Goal: Task Accomplishment & Management: Use online tool/utility

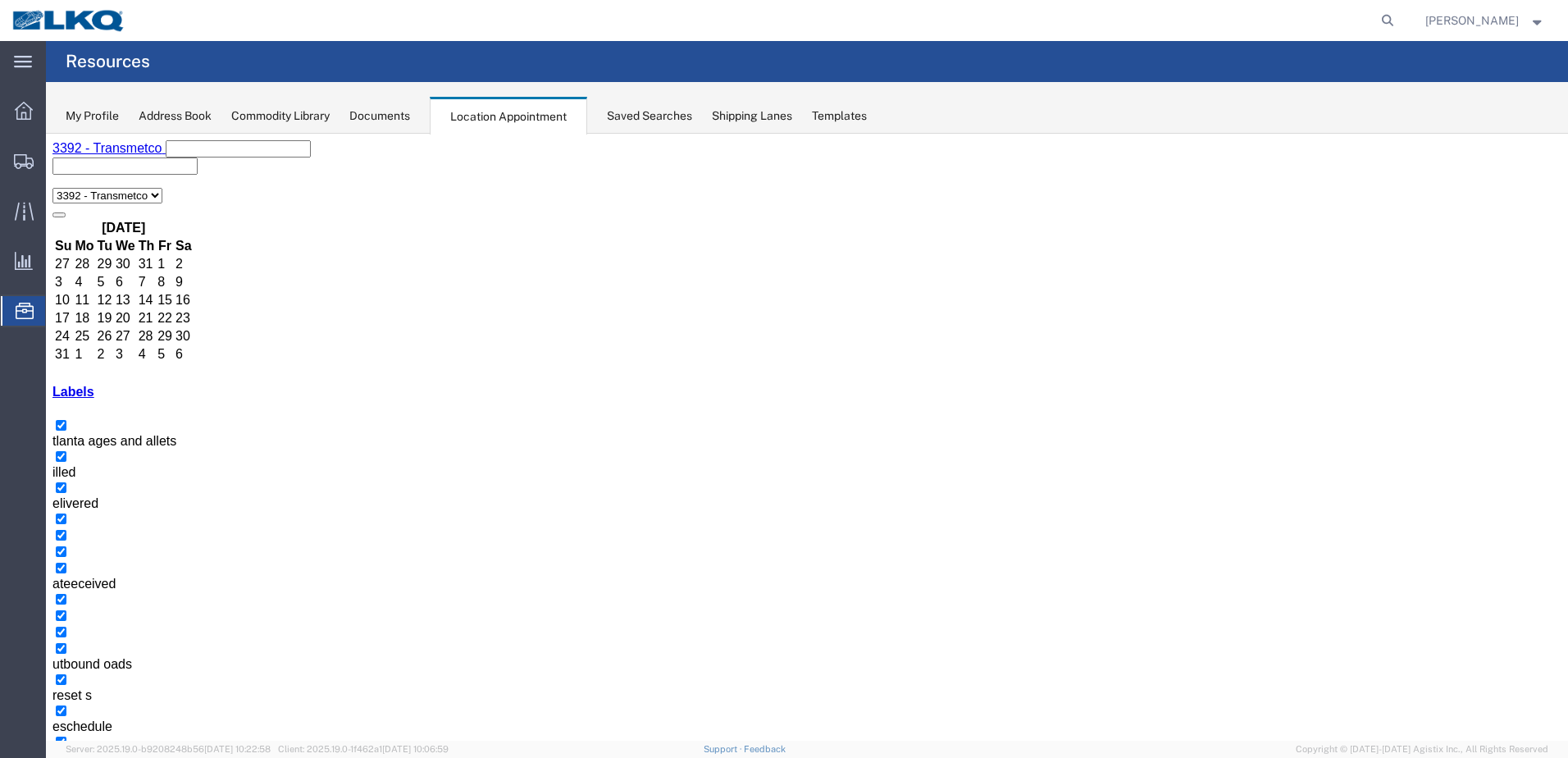
click at [1390, 12] on icon at bounding box center [1388, 20] width 23 height 23
click at [1286, 19] on input "search" at bounding box center [1126, 20] width 499 height 39
type input "56767873"
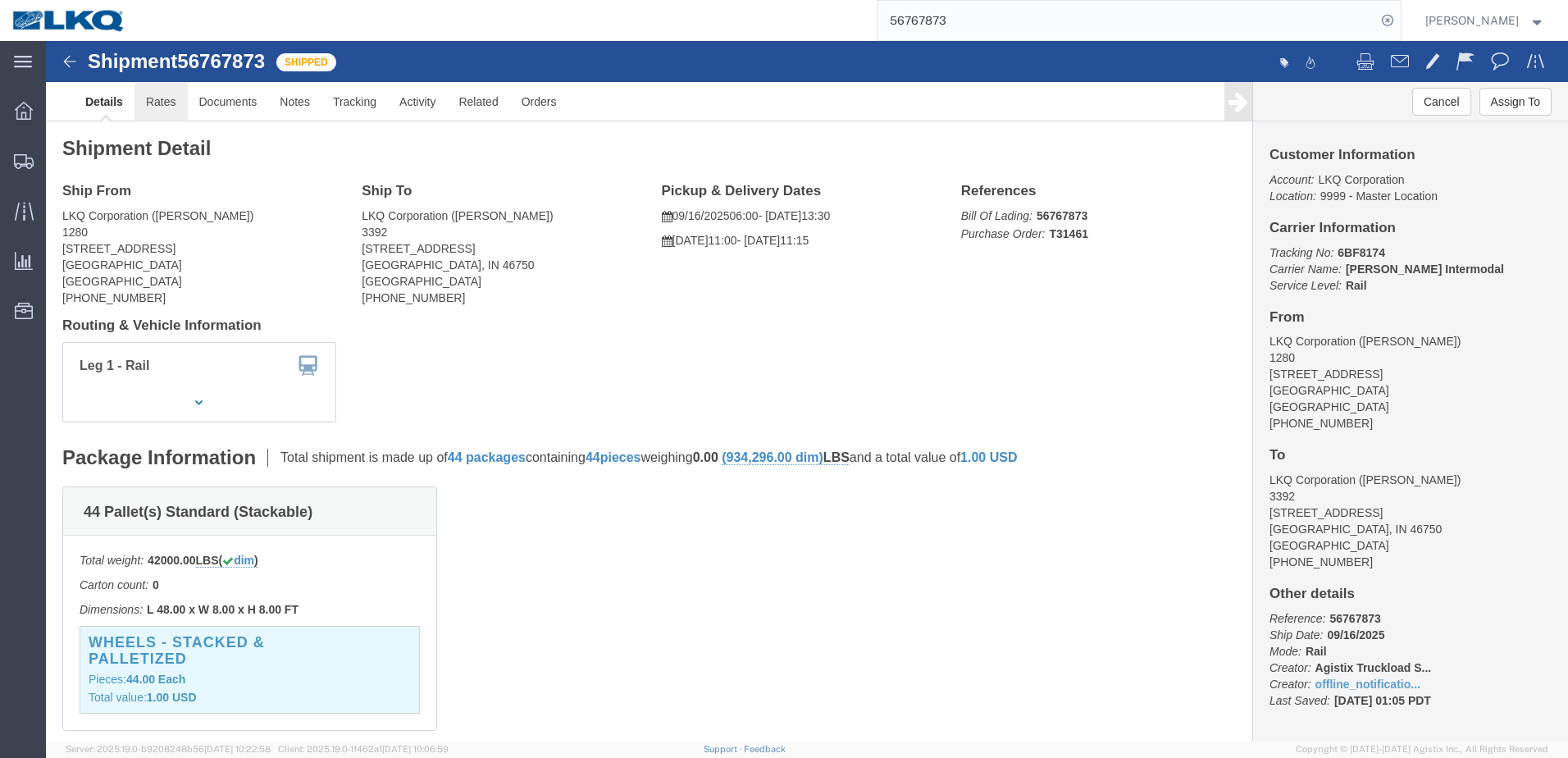
click link "Rates"
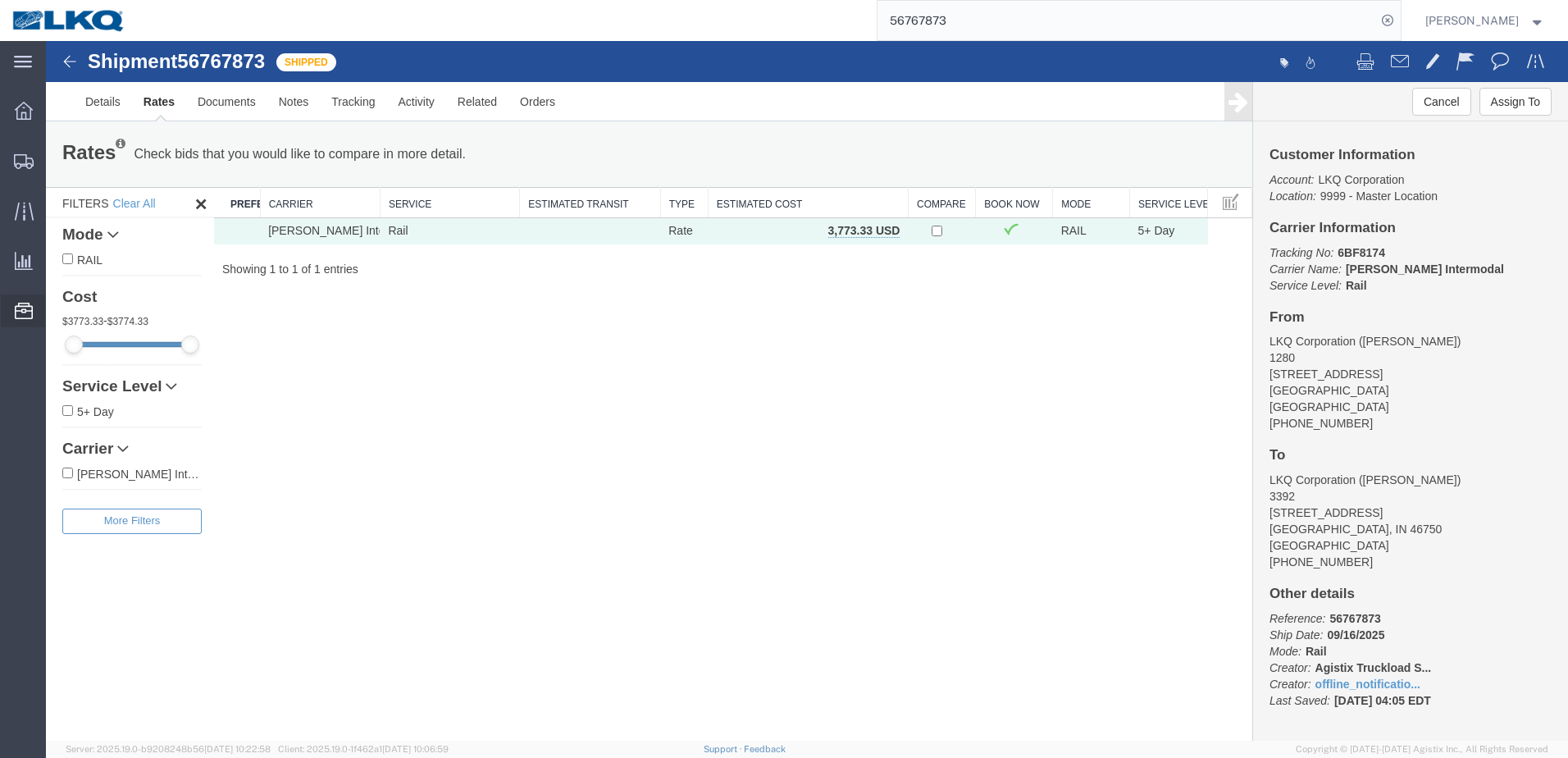
click at [20, 323] on div at bounding box center [23, 311] width 46 height 33
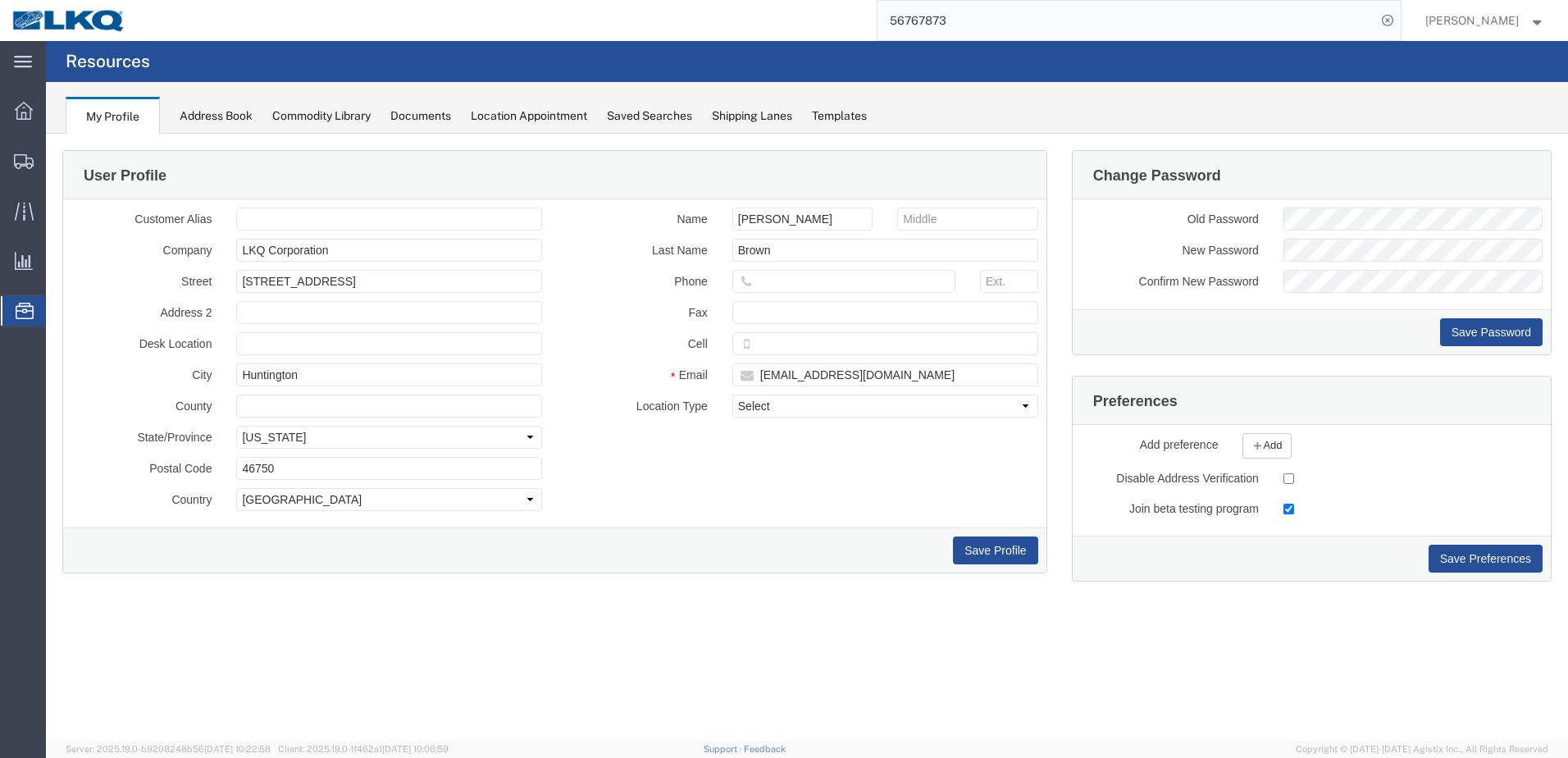
click at [0, 0] on span "Location Appointment" at bounding box center [0, 0] width 0 height 0
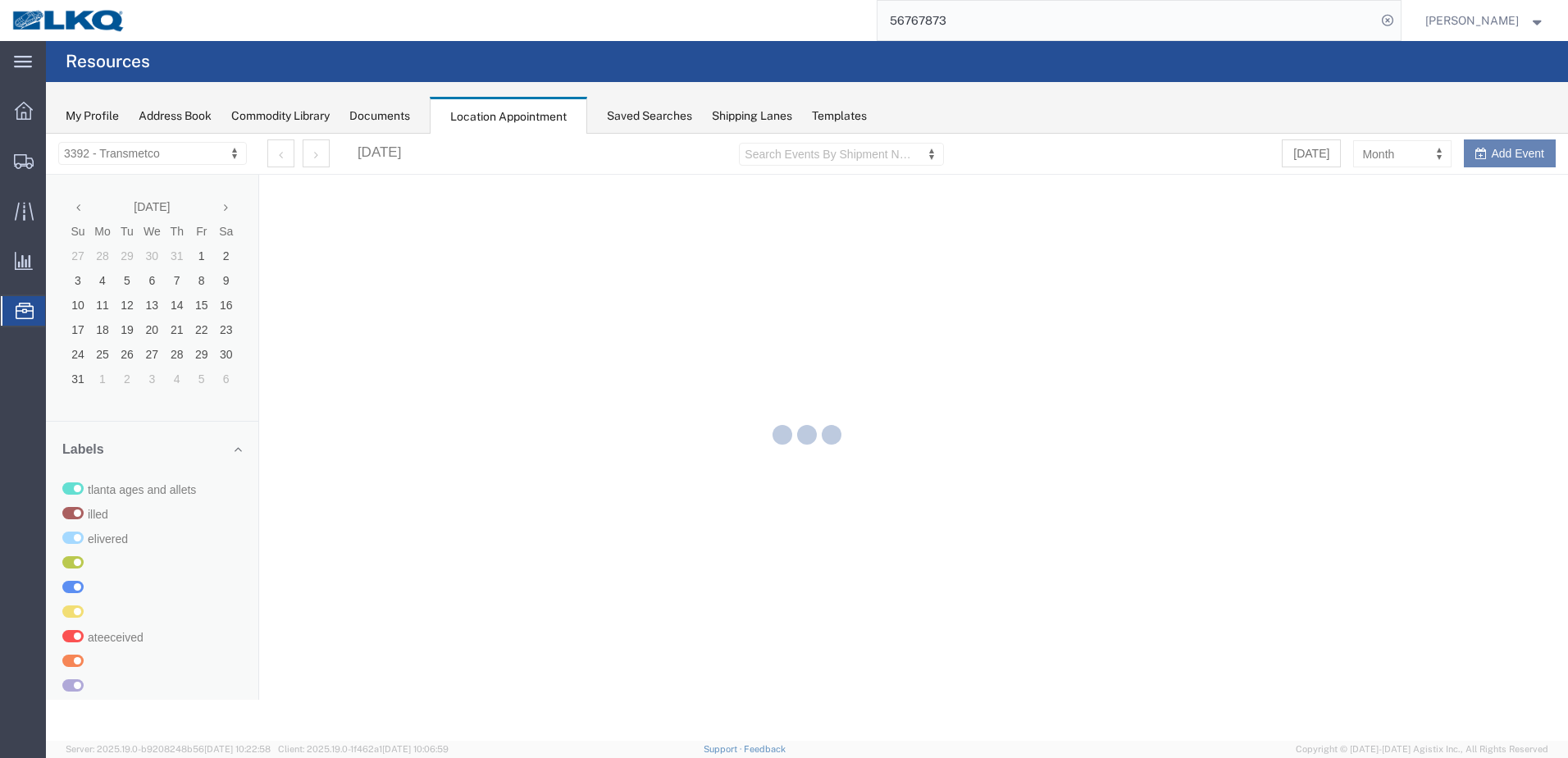
select select "28018"
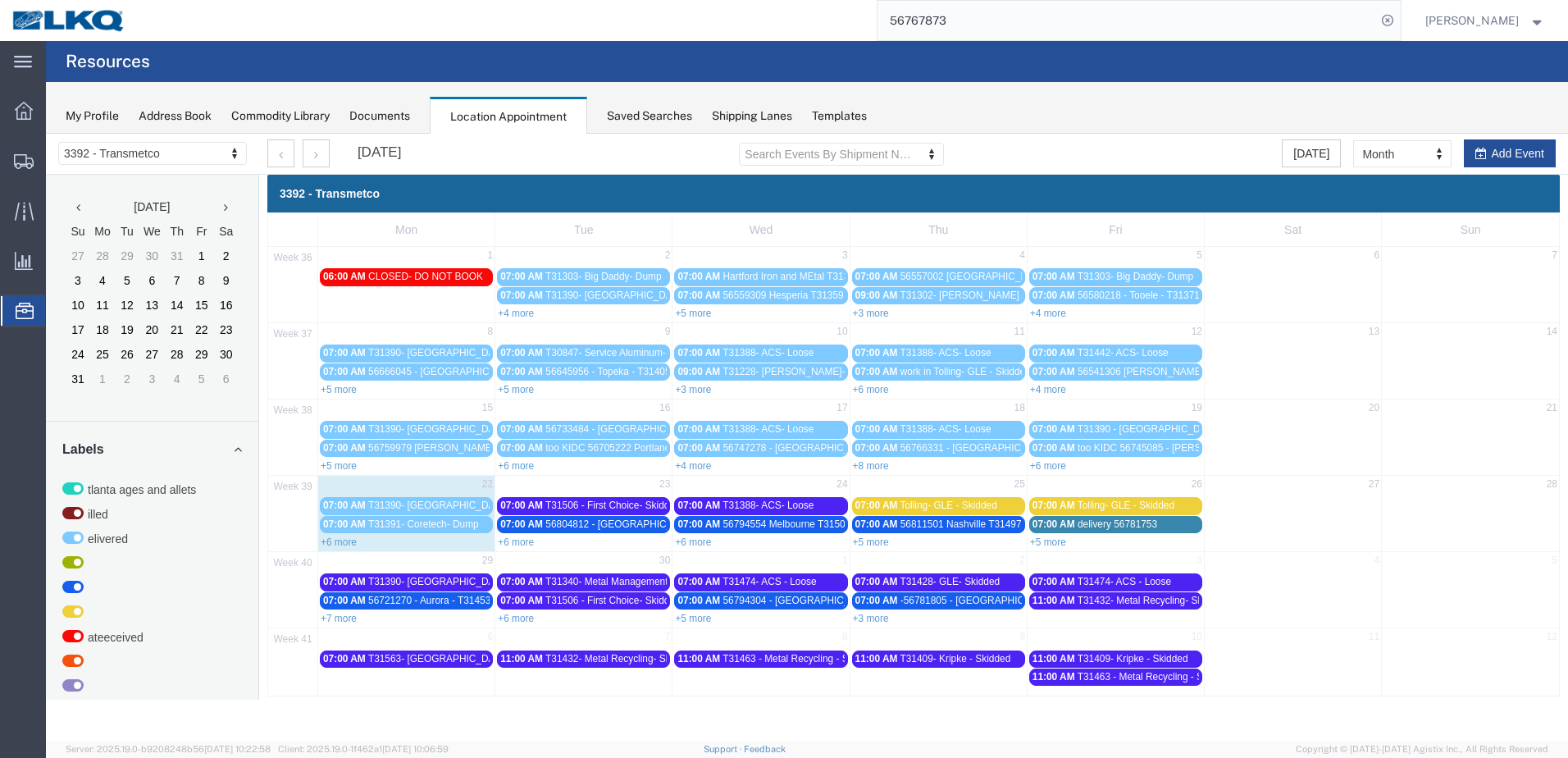
click at [484, 21] on div "56767873" at bounding box center [769, 20] width 1263 height 41
click at [340, 541] on link "+6 more" at bounding box center [338, 542] width 36 height 11
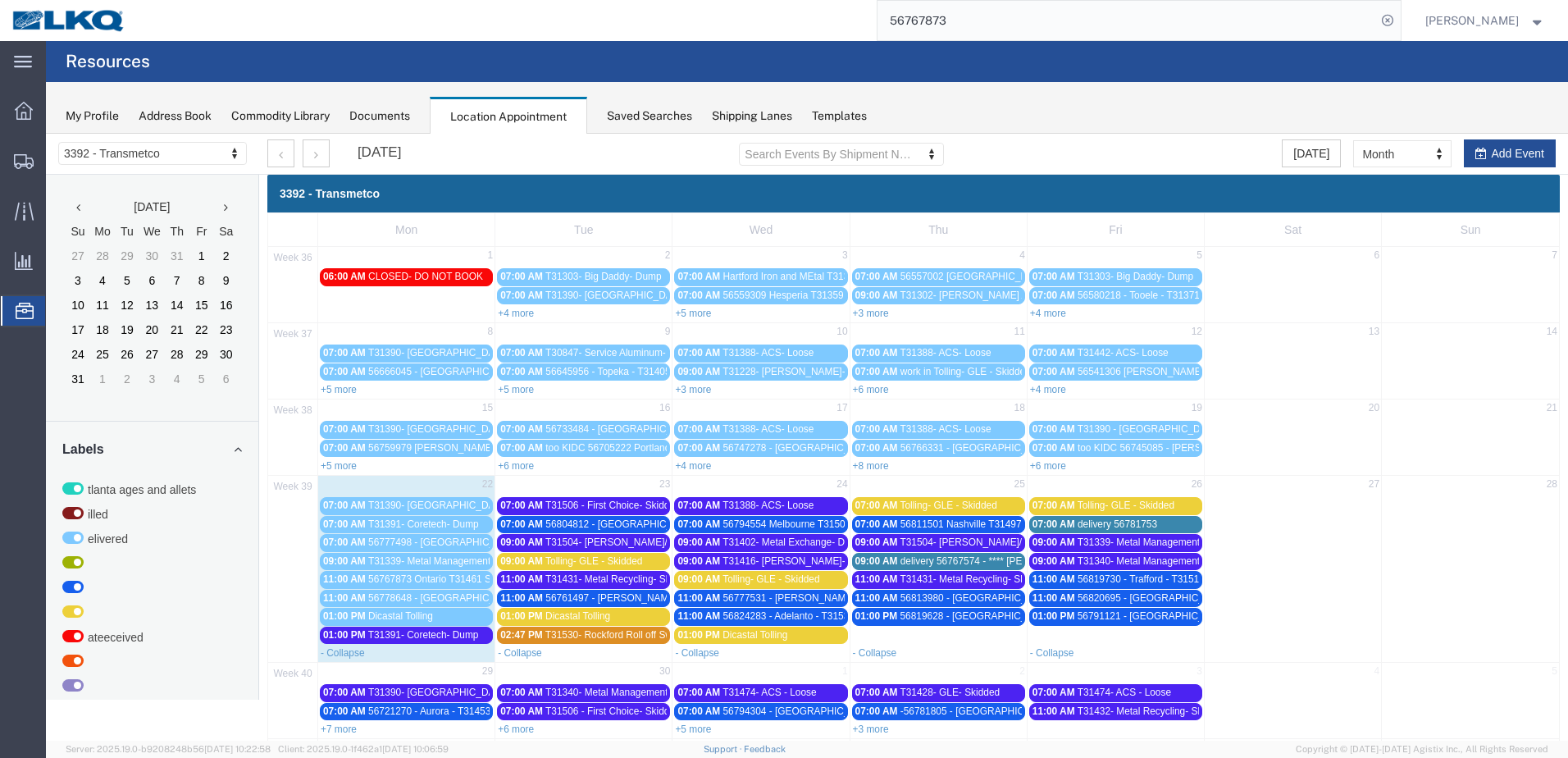
drag, startPoint x: 410, startPoint y: 636, endPoint x: 351, endPoint y: 637, distance: 59.0
click at [351, 637] on span "01:00 PM" at bounding box center [344, 635] width 43 height 11
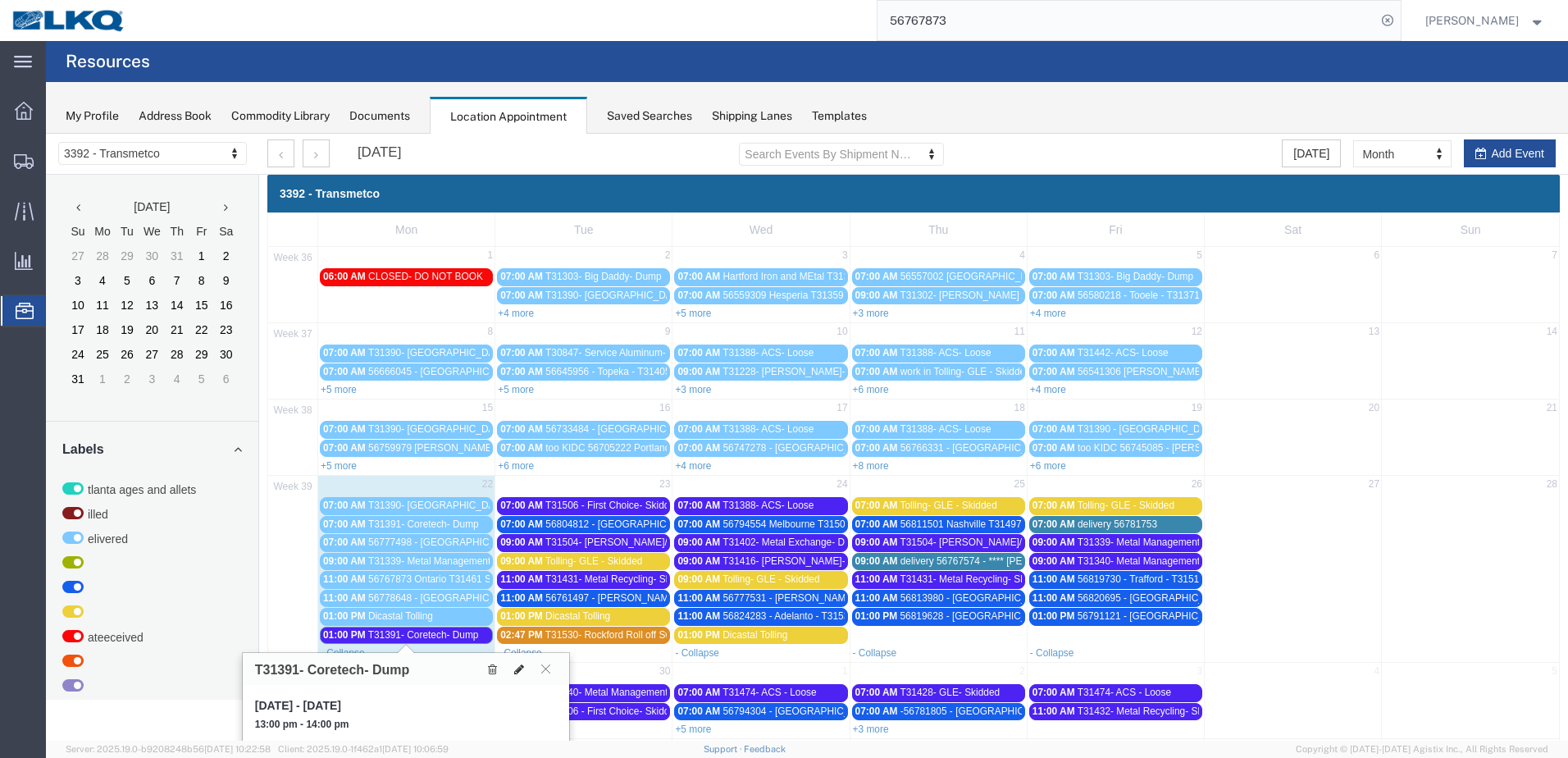
click at [522, 674] on icon at bounding box center [518, 669] width 10 height 11
select select "1"
select select "23"
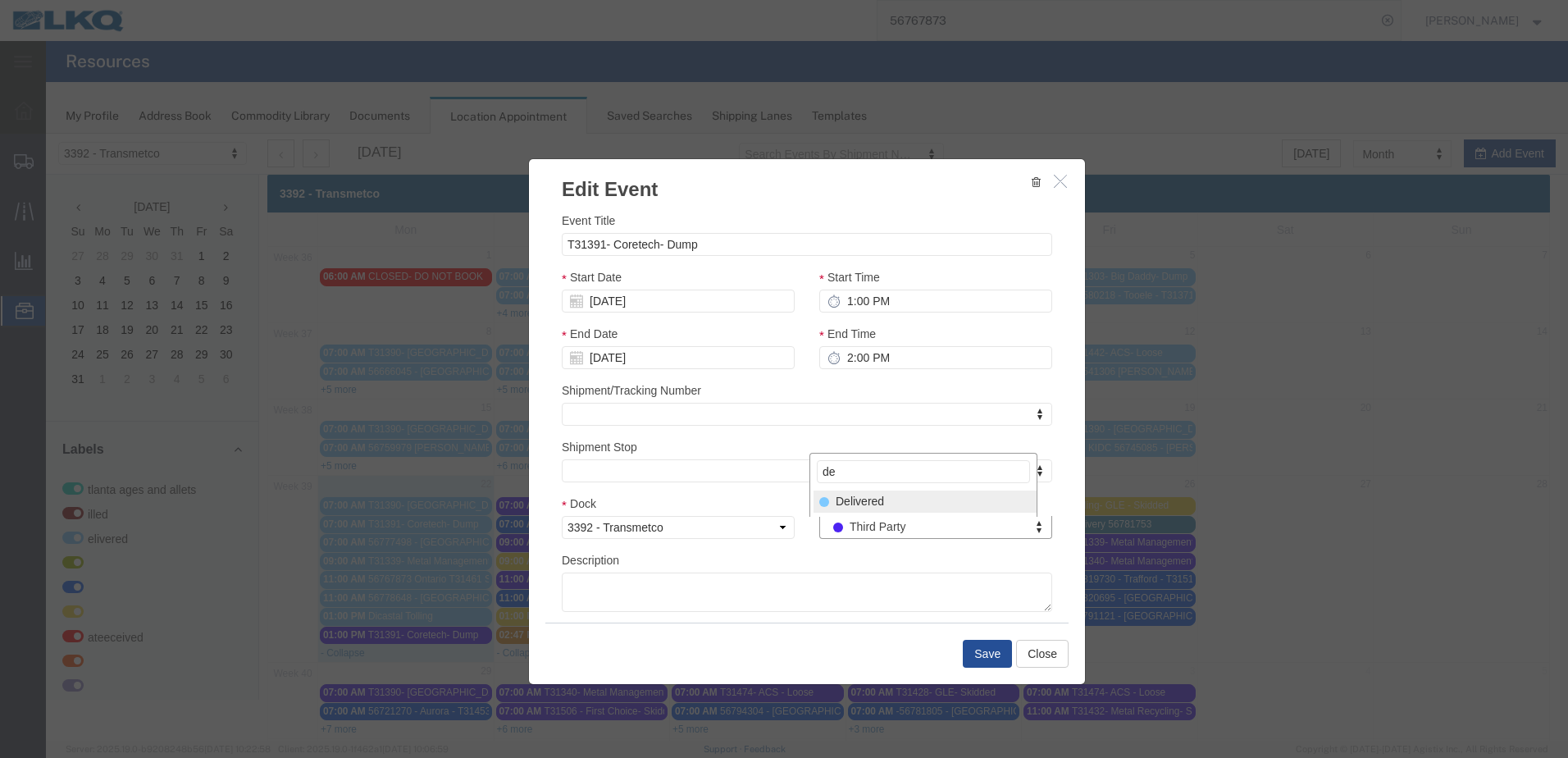
type input "de"
select select "40"
click at [974, 649] on button "Save" at bounding box center [987, 654] width 49 height 28
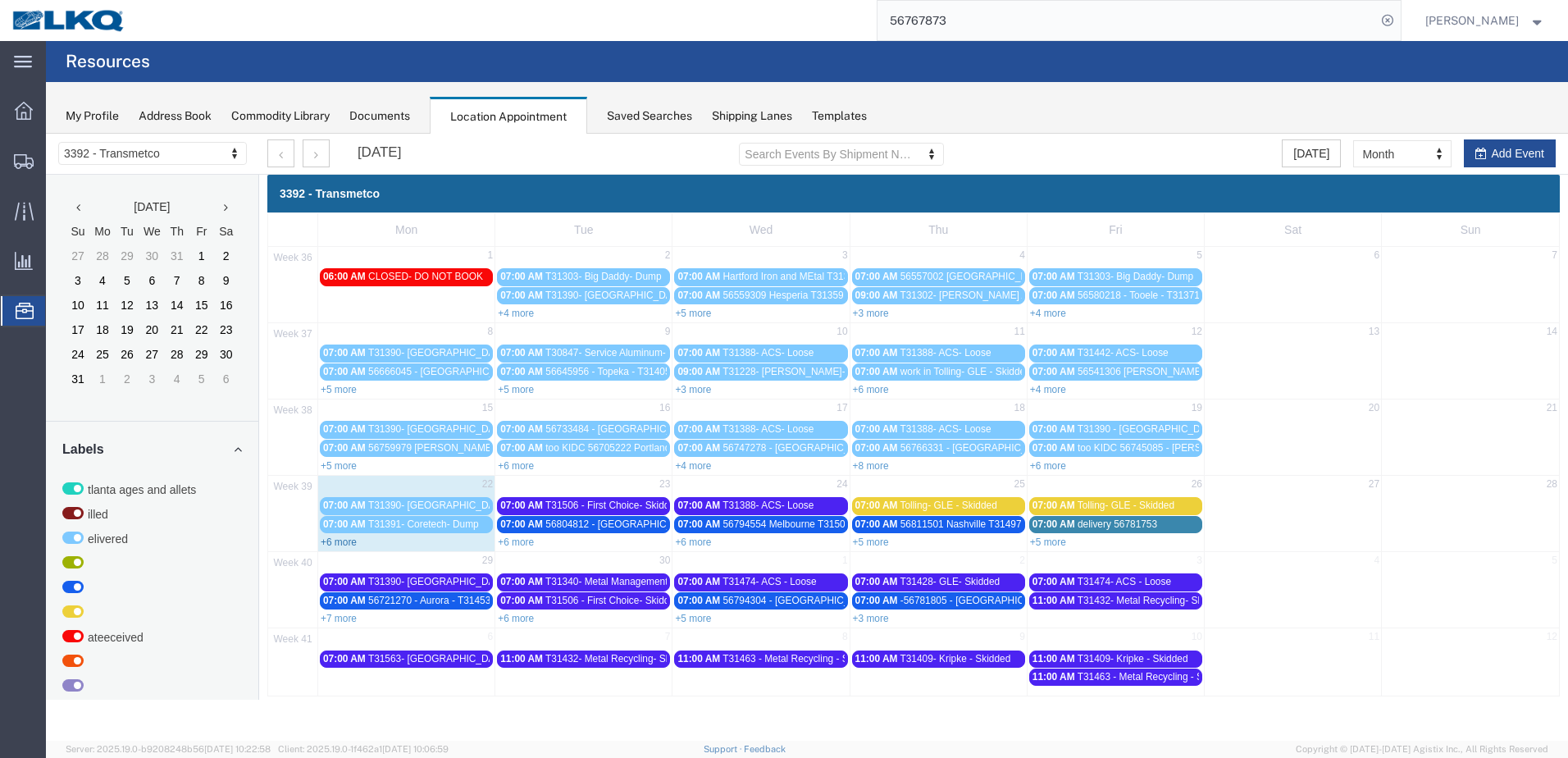
click at [337, 545] on link "+6 more" at bounding box center [338, 542] width 36 height 11
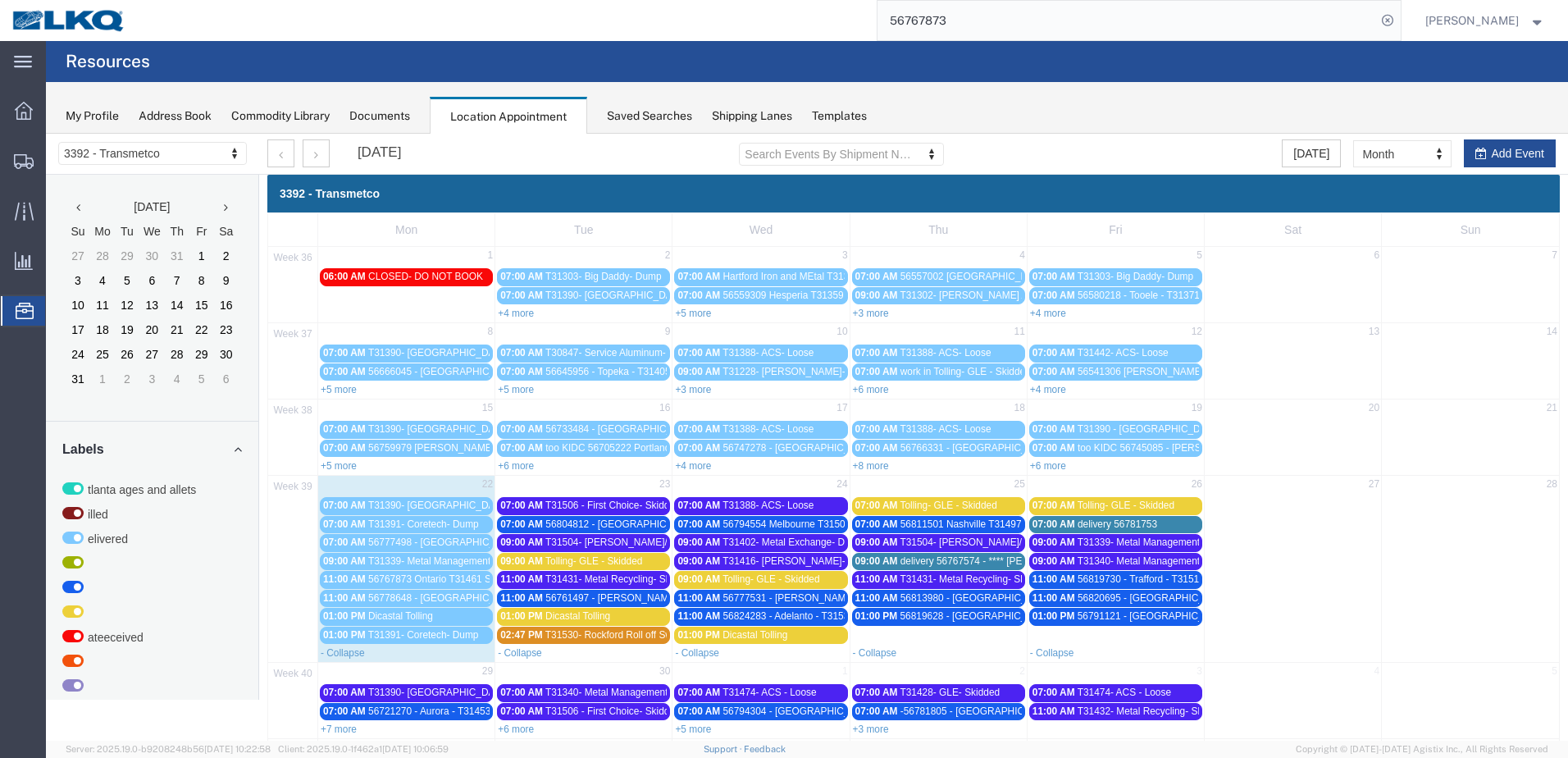
click at [476, 559] on span "T31339- Metal Management- Skidded" at bounding box center [449, 561] width 164 height 11
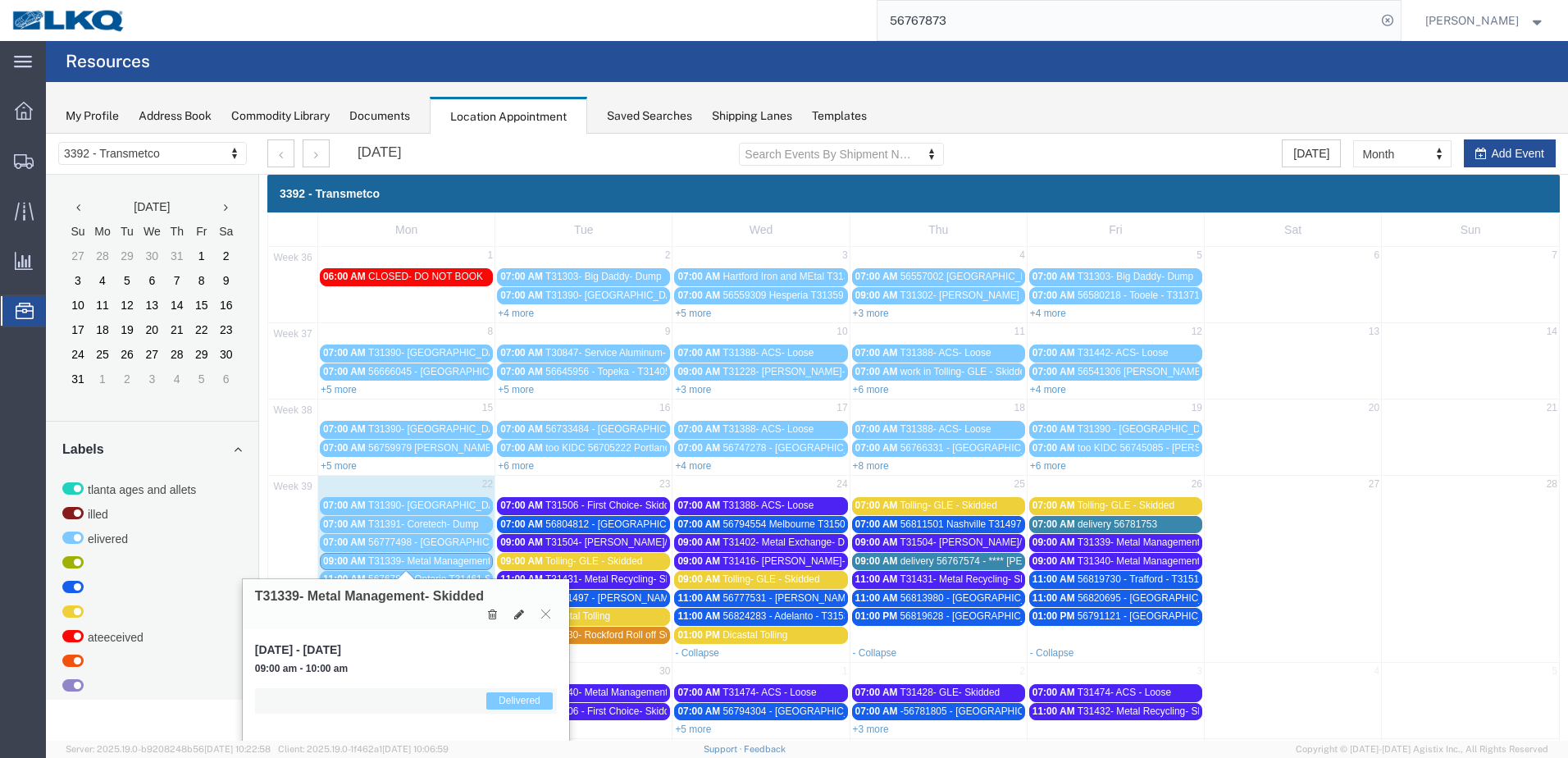
click at [463, 522] on span "T31391- Coretech- Dump" at bounding box center [423, 524] width 111 height 11
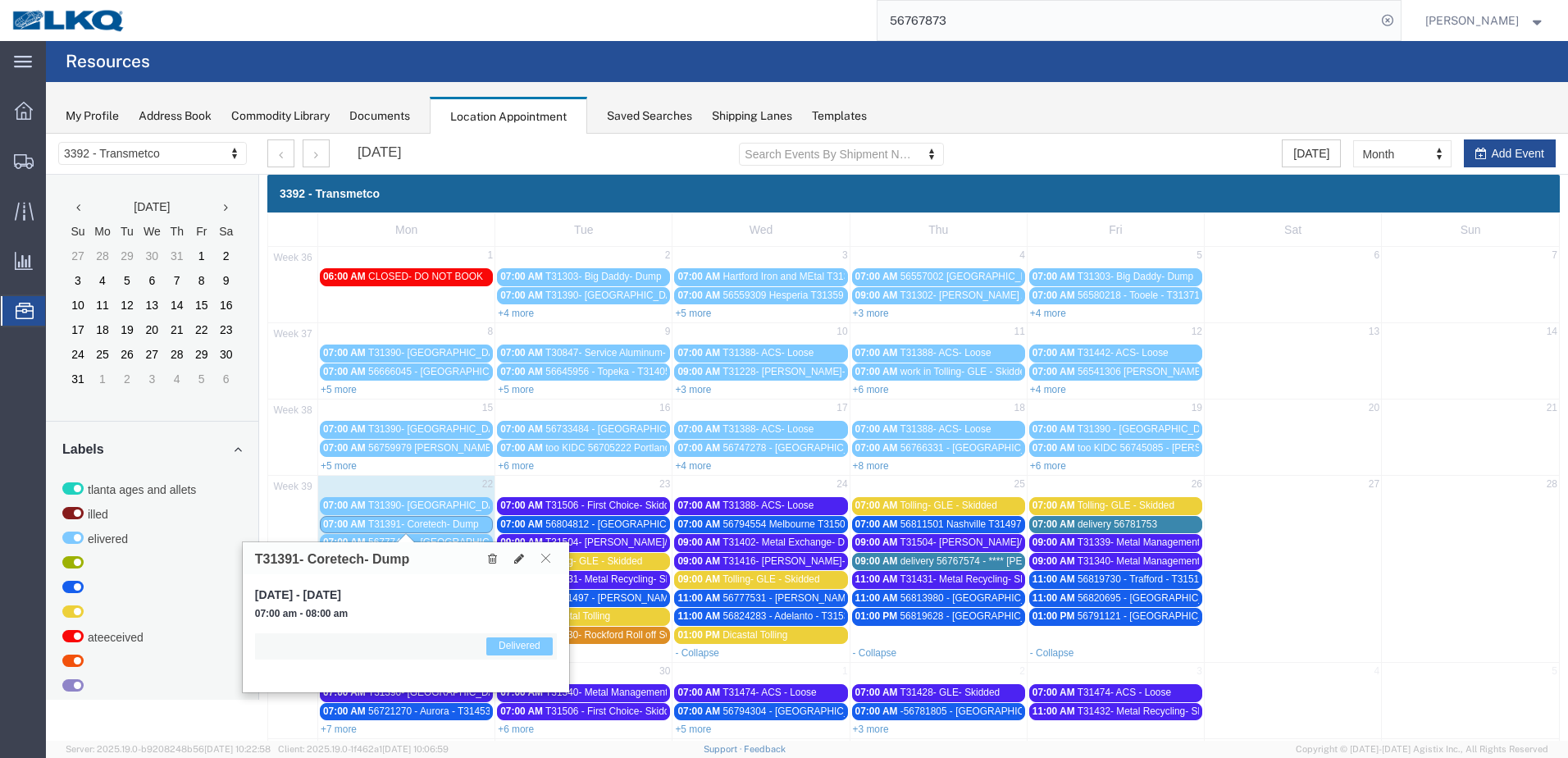
click at [552, 559] on button at bounding box center [546, 558] width 23 height 16
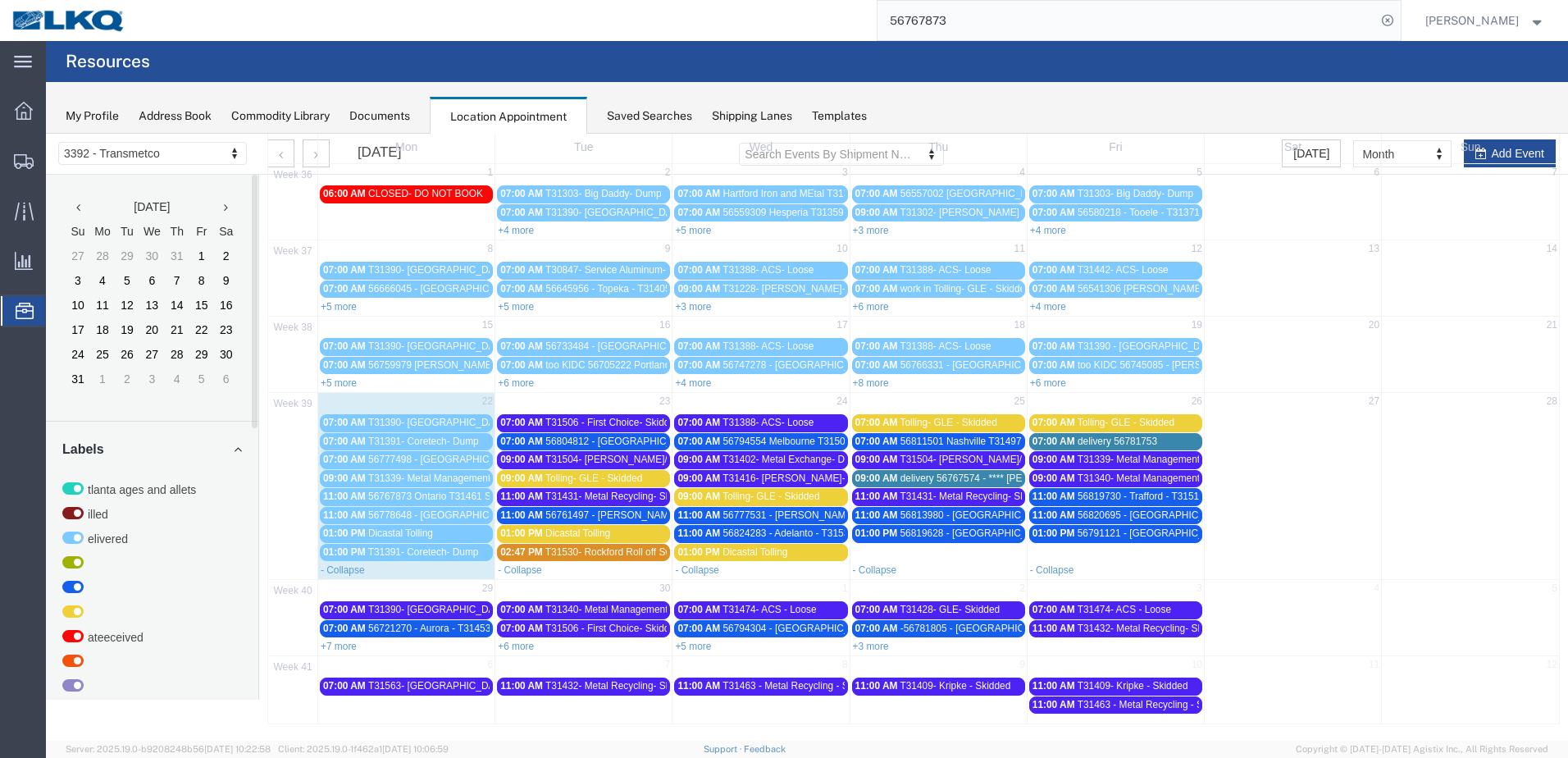
scroll to position [83, 0]
